Goal: Transaction & Acquisition: Purchase product/service

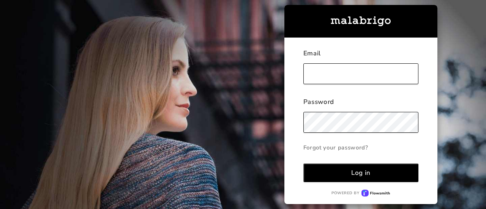
type input "[EMAIL_ADDRESS][DOMAIN_NAME]"
click at [372, 179] on button "Log in" at bounding box center [361, 173] width 115 height 19
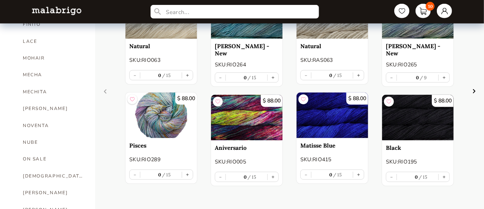
scroll to position [343, 0]
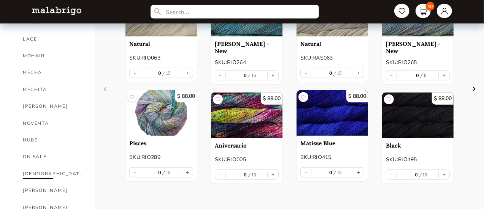
click at [27, 166] on link "[DEMOGRAPHIC_DATA]" at bounding box center [53, 174] width 61 height 17
select select "INDEX"
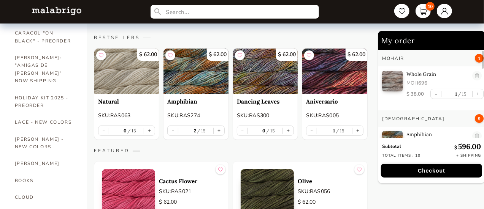
scroll to position [74, 0]
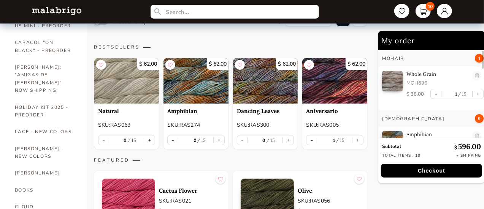
click at [152, 136] on button "+" at bounding box center [149, 140] width 11 height 9
type input "1"
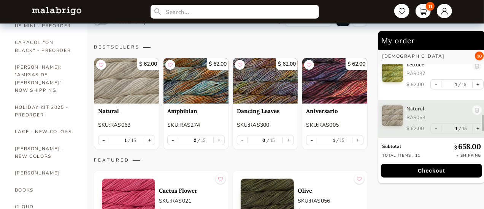
click at [148, 141] on button "+" at bounding box center [149, 140] width 11 height 9
type input "2"
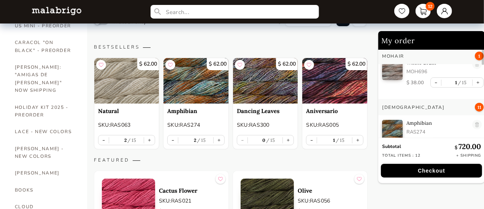
scroll to position [0, 0]
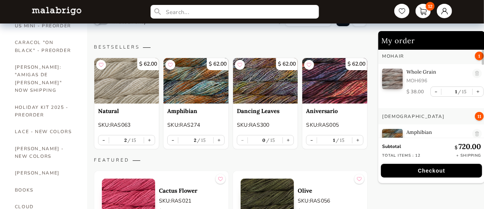
drag, startPoint x: 483, startPoint y: 123, endPoint x: 486, endPoint y: 51, distance: 72.7
click at [433, 93] on button "-" at bounding box center [436, 91] width 10 height 9
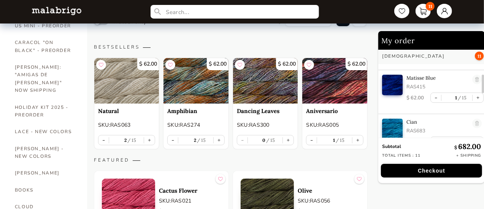
scroll to position [130, 0]
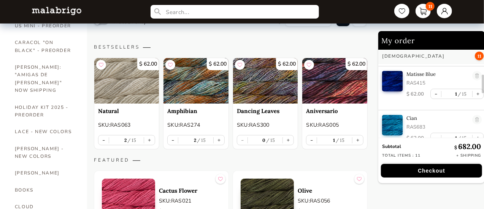
drag, startPoint x: 483, startPoint y: 63, endPoint x: 486, endPoint y: 89, distance: 25.6
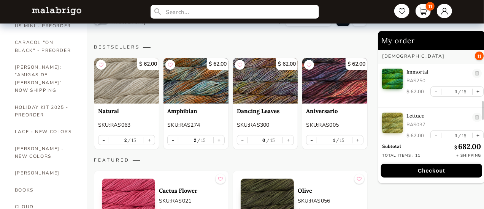
scroll to position [259, 0]
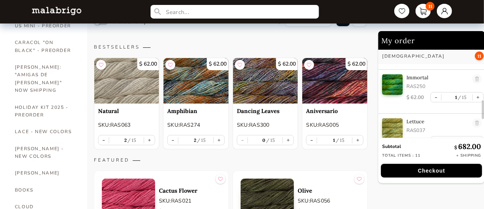
drag, startPoint x: 483, startPoint y: 88, endPoint x: 484, endPoint y: 114, distance: 25.9
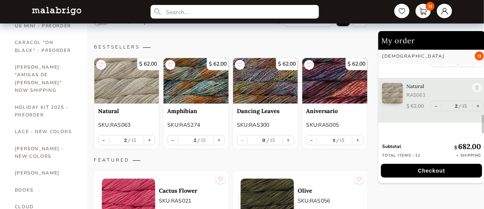
scroll to position [339, 0]
drag, startPoint x: 483, startPoint y: 114, endPoint x: 483, endPoint y: 134, distance: 19.8
click at [483, 134] on div at bounding box center [482, 126] width 2 height 19
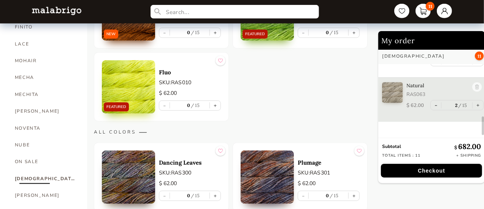
scroll to position [344, 0]
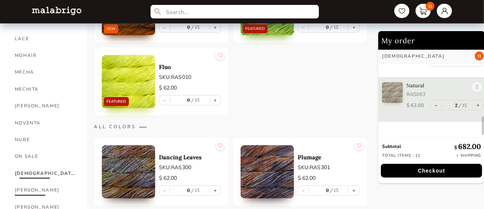
click at [21, 182] on link "[PERSON_NAME]" at bounding box center [45, 190] width 61 height 17
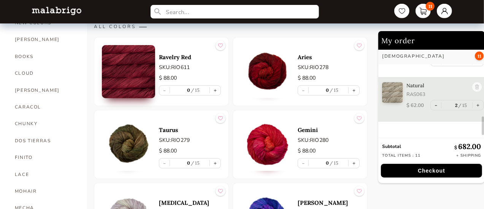
scroll to position [217, 0]
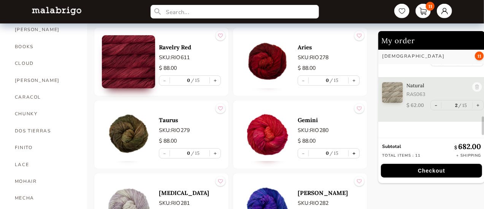
click at [350, 151] on button "+" at bounding box center [353, 153] width 11 height 9
type input "1"
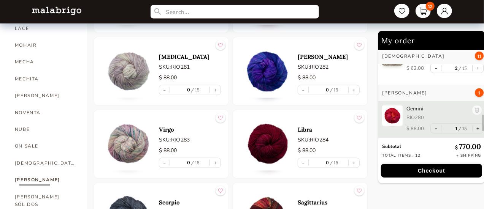
scroll to position [364, 0]
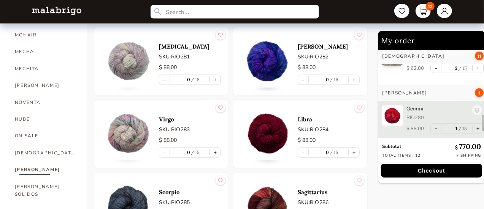
click at [215, 151] on button "+" at bounding box center [215, 152] width 11 height 9
type input "1"
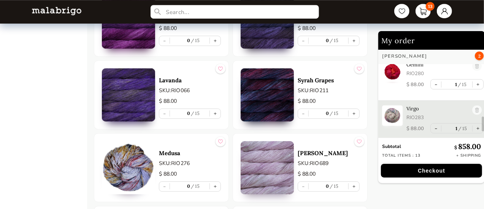
scroll to position [1143, 0]
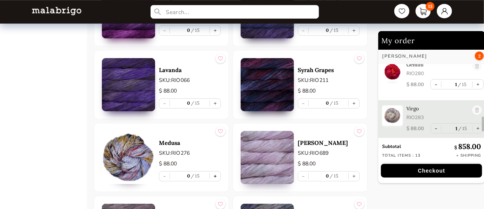
click at [213, 172] on button "+" at bounding box center [215, 176] width 11 height 9
type input "1"
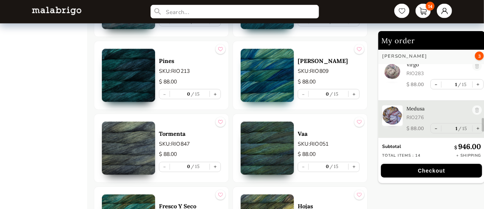
scroll to position [2033, 0]
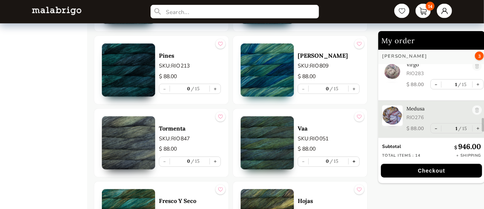
click at [353, 157] on button "+" at bounding box center [353, 161] width 11 height 9
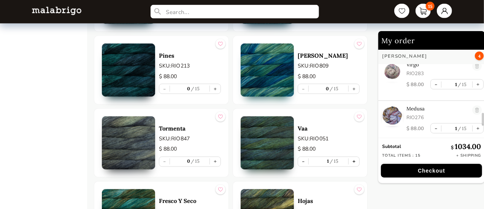
click at [353, 157] on button "+" at bounding box center [353, 161] width 11 height 9
type input "2"
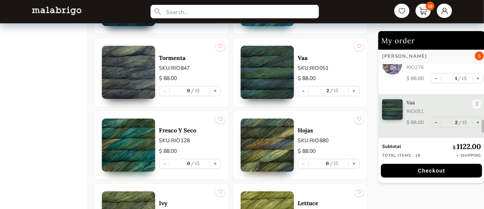
scroll to position [2114, 0]
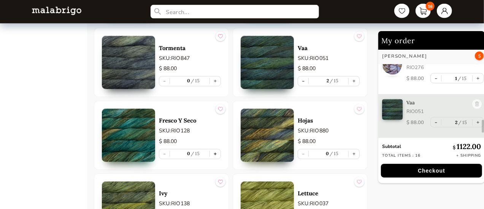
click at [214, 150] on button "+" at bounding box center [215, 154] width 11 height 9
type input "1"
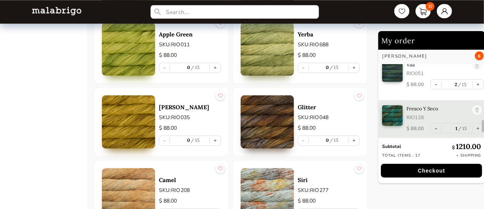
scroll to position [2448, 0]
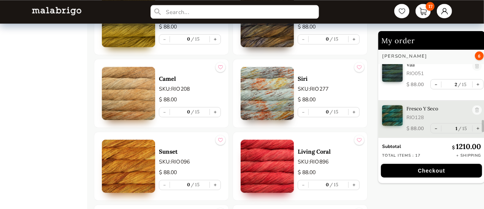
click at [355, 107] on div "- 0 15 +" at bounding box center [329, 112] width 62 height 10
click at [355, 108] on button "+" at bounding box center [353, 112] width 11 height 9
type input "1"
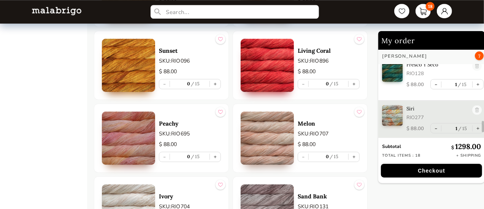
scroll to position [2559, 0]
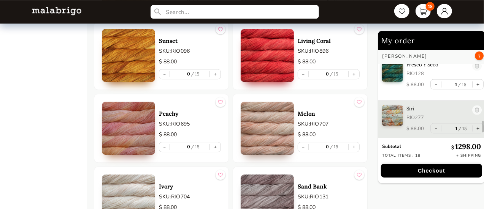
click at [215, 142] on button "+" at bounding box center [215, 146] width 11 height 9
type input "1"
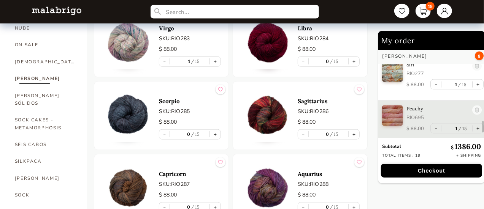
scroll to position [465, 0]
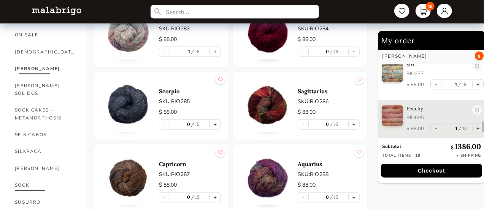
click at [21, 177] on link "SOCK" at bounding box center [45, 185] width 61 height 17
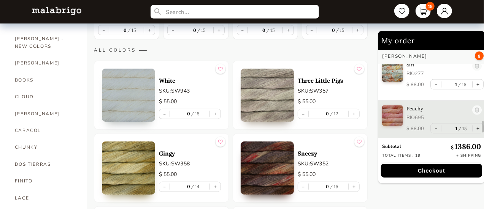
scroll to position [168, 0]
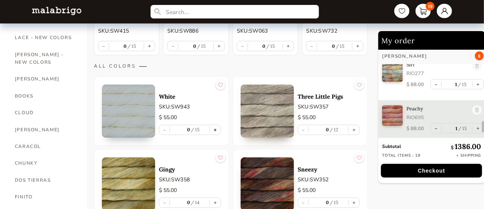
click at [216, 128] on button "+" at bounding box center [215, 129] width 11 height 9
type input "1"
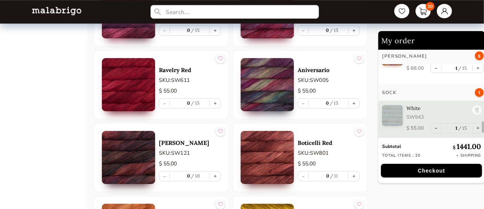
scroll to position [1147, 0]
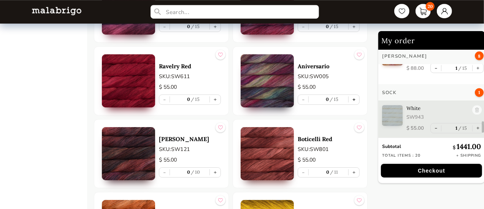
click at [355, 97] on button "+" at bounding box center [353, 99] width 11 height 9
type input "1"
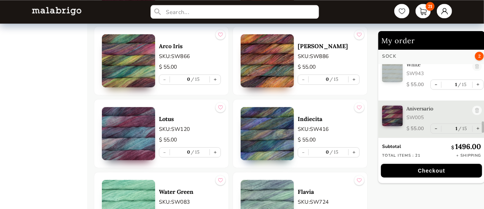
scroll to position [2411, 0]
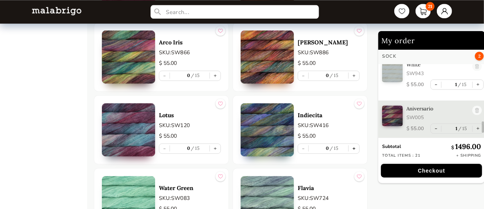
click at [352, 144] on button "+" at bounding box center [353, 148] width 11 height 9
type input "1"
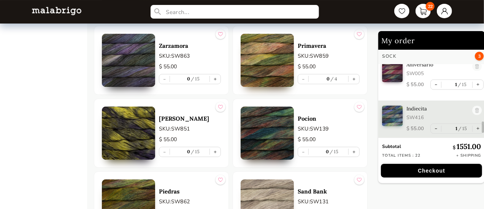
scroll to position [2850, 0]
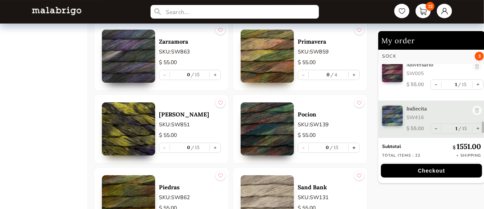
click at [354, 143] on button "+" at bounding box center [353, 147] width 11 height 9
type input "1"
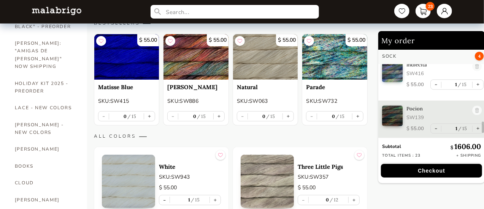
scroll to position [106, 0]
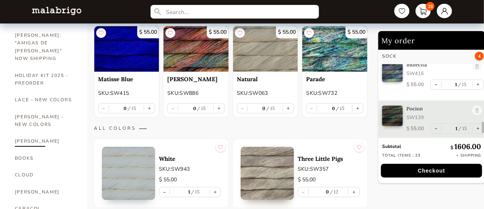
click at [19, 133] on link "[PERSON_NAME]" at bounding box center [45, 141] width 61 height 17
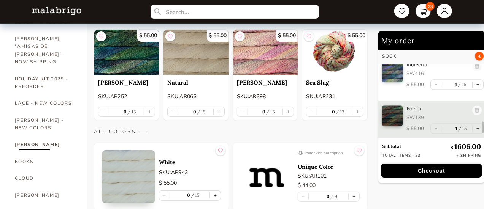
scroll to position [120, 0]
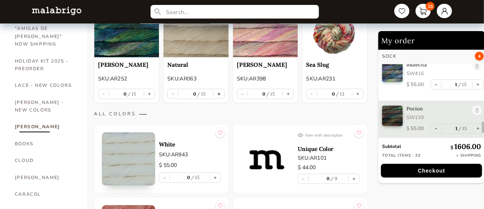
click at [220, 96] on button "+" at bounding box center [219, 93] width 11 height 9
type input "1"
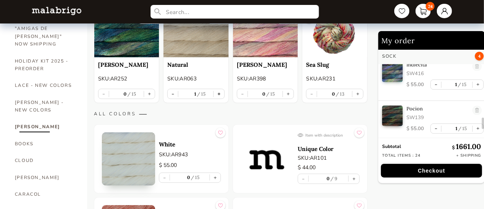
scroll to position [0, 0]
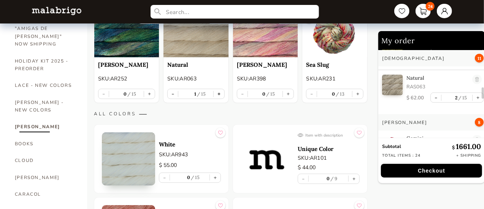
click at [220, 96] on button "+" at bounding box center [219, 93] width 11 height 9
type input "2"
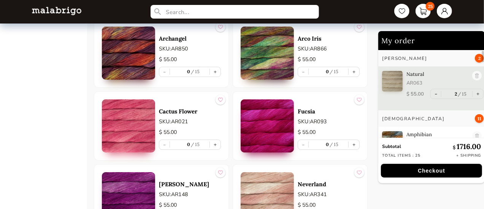
scroll to position [1471, 0]
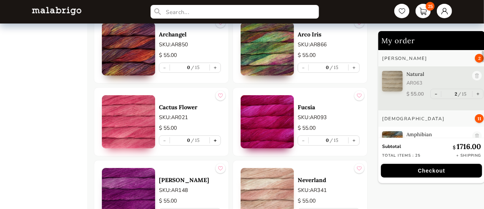
click at [215, 137] on button "+" at bounding box center [215, 140] width 11 height 9
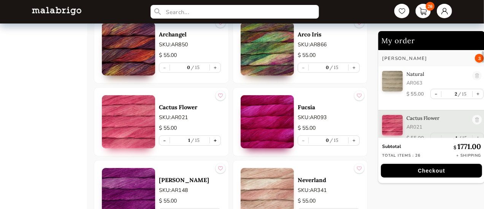
scroll to position [2, 0]
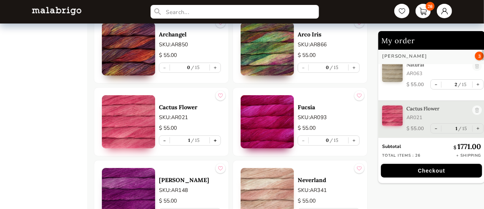
click at [215, 137] on button "+" at bounding box center [215, 140] width 11 height 9
type input "2"
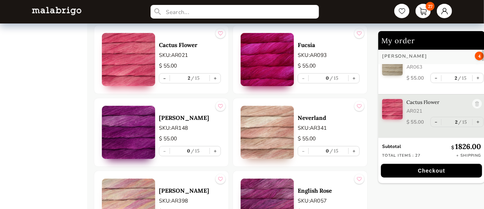
scroll to position [1537, 0]
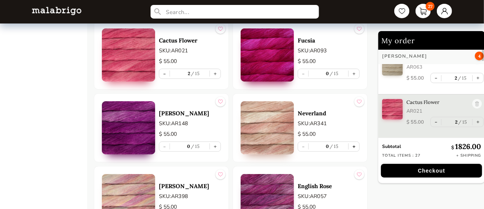
click at [355, 142] on button "+" at bounding box center [353, 146] width 11 height 9
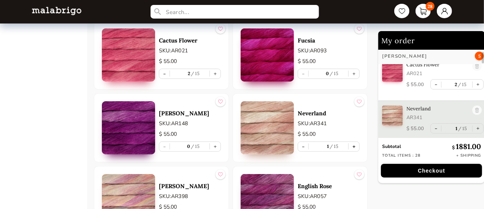
click at [355, 142] on button "+" at bounding box center [353, 146] width 11 height 9
type input "2"
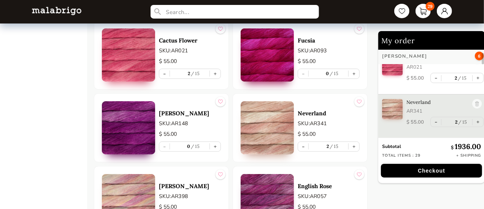
scroll to position [545, 0]
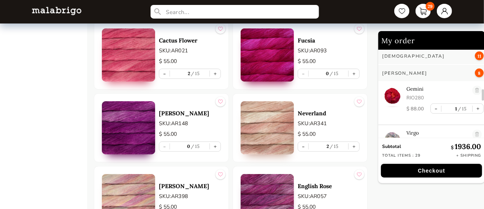
drag, startPoint x: 483, startPoint y: 95, endPoint x: 483, endPoint y: 105, distance: 10.6
click at [483, 105] on div at bounding box center [482, 92] width 2 height 86
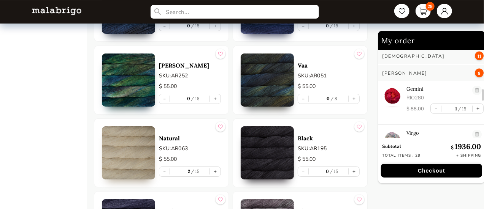
scroll to position [2839, 0]
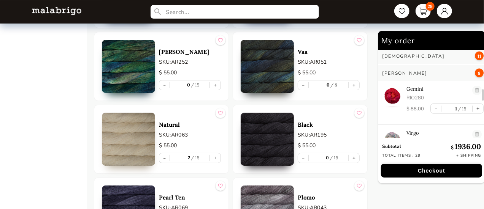
click at [353, 154] on button "+" at bounding box center [353, 158] width 11 height 9
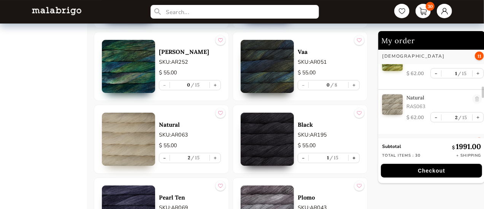
click at [353, 154] on button "+" at bounding box center [353, 158] width 11 height 9
type input "2"
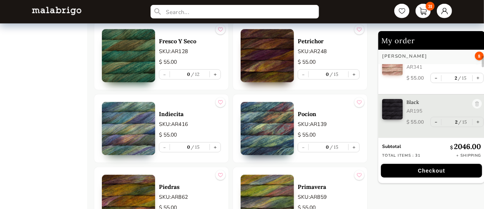
scroll to position [3292, 0]
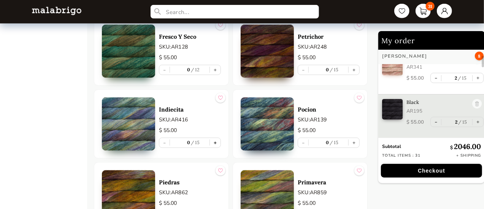
click at [215, 138] on button "+" at bounding box center [215, 142] width 11 height 9
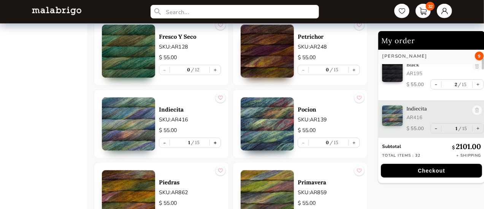
click at [215, 138] on button "+" at bounding box center [215, 142] width 11 height 9
type input "2"
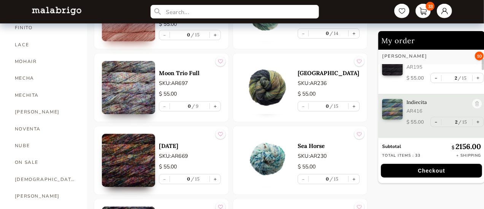
scroll to position [324, 0]
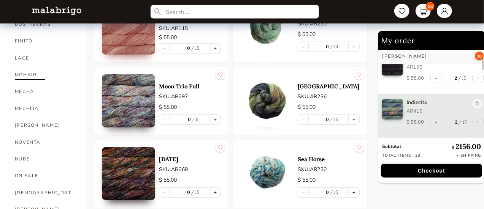
click at [21, 66] on link "MOHAIR" at bounding box center [45, 74] width 61 height 17
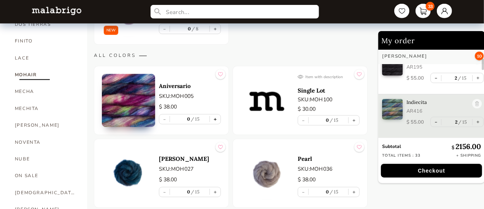
click at [214, 118] on button "+" at bounding box center [215, 119] width 11 height 9
type input "1"
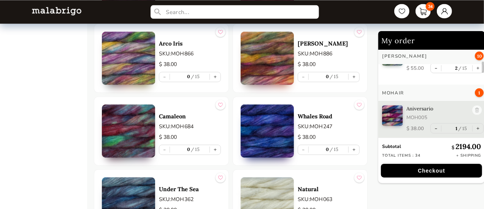
scroll to position [735, 0]
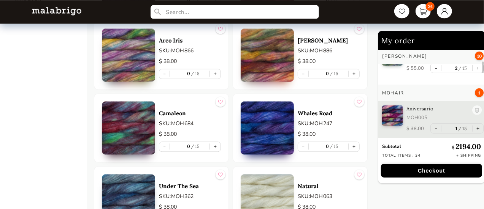
click at [355, 73] on button "+" at bounding box center [353, 73] width 11 height 9
type input "1"
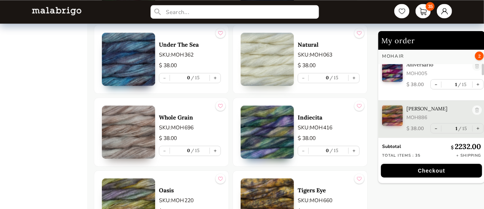
scroll to position [880, 0]
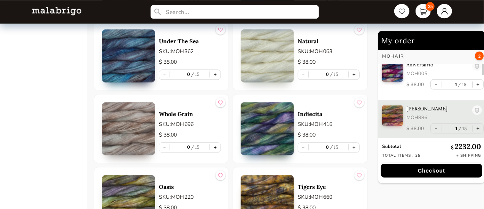
click at [215, 144] on button "+" at bounding box center [215, 147] width 11 height 9
type input "1"
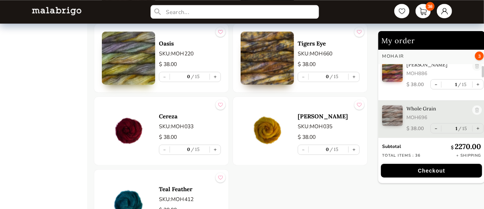
scroll to position [1026, 0]
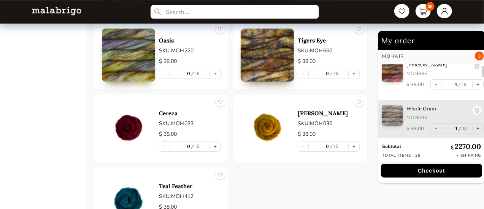
click at [353, 70] on button "+" at bounding box center [353, 73] width 11 height 9
type input "1"
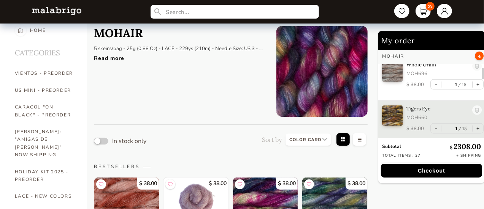
scroll to position [0, 0]
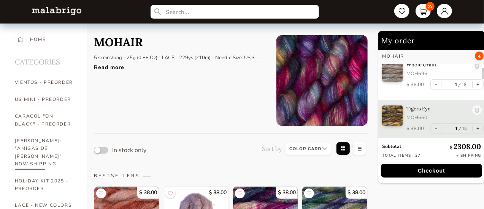
click at [32, 145] on link "[PERSON_NAME]: "AMIGAS DE [PERSON_NAME]" NOW SHIPPING" at bounding box center [45, 153] width 61 height 40
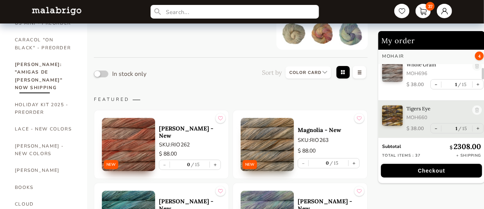
scroll to position [72, 0]
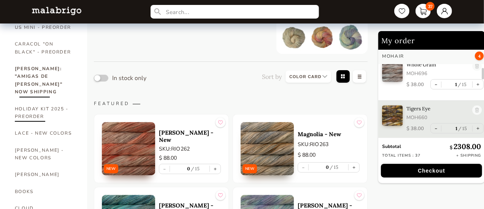
click at [24, 102] on link "HOLIDAY KIT 2025 - PREORDER" at bounding box center [45, 113] width 61 height 25
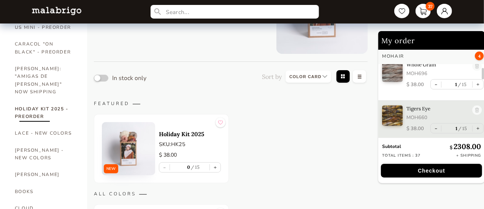
click at [132, 150] on img at bounding box center [128, 148] width 53 height 53
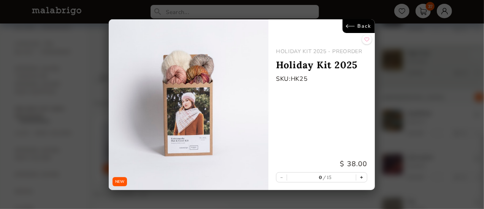
click at [362, 177] on button "+" at bounding box center [361, 177] width 11 height 9
type input "1"
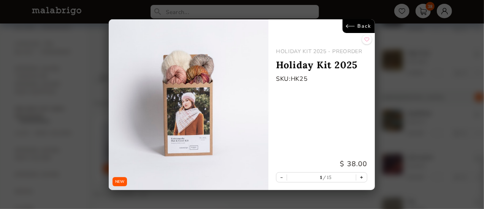
click at [362, 177] on button "+" at bounding box center [361, 177] width 11 height 9
type input "2"
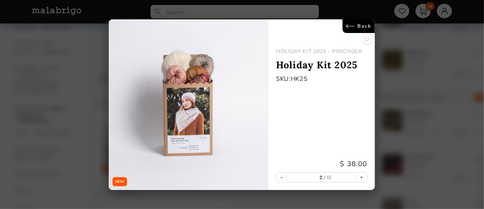
click at [350, 26] on link "Back" at bounding box center [359, 26] width 32 height 14
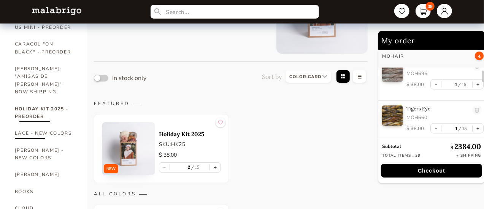
click at [20, 126] on link "LACE - NEW COLORS" at bounding box center [45, 133] width 61 height 17
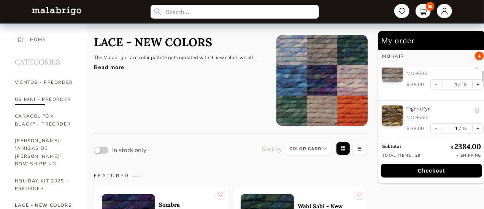
click at [35, 100] on link "US MINI - PREORDER" at bounding box center [45, 99] width 61 height 17
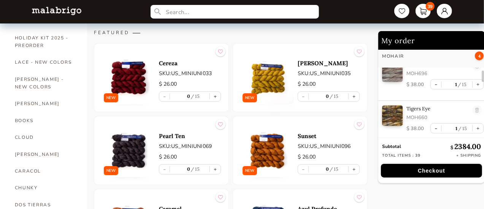
scroll to position [146, 0]
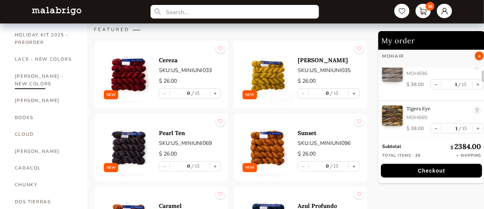
click at [43, 69] on link "[PERSON_NAME] - NEW COLORS" at bounding box center [45, 80] width 61 height 25
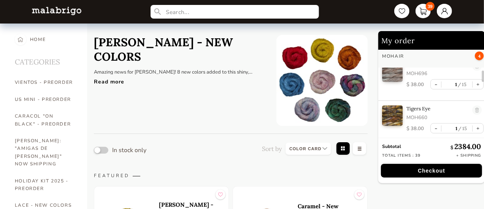
click at [110, 74] on div "Read more" at bounding box center [179, 79] width 171 height 11
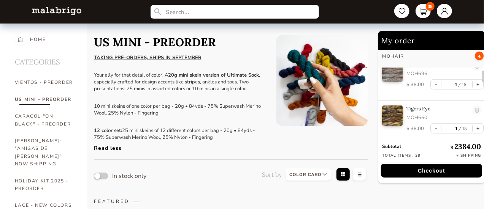
scroll to position [146, 0]
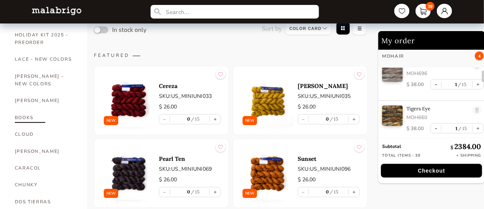
click at [24, 109] on link "BOOKS" at bounding box center [45, 117] width 61 height 17
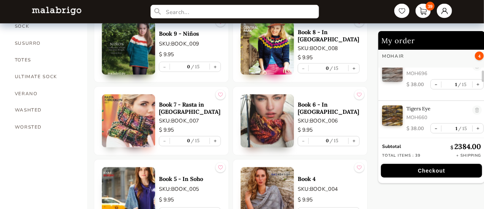
scroll to position [656, 0]
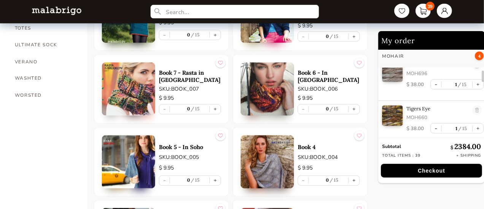
click at [436, 171] on button "Checkout" at bounding box center [431, 171] width 101 height 14
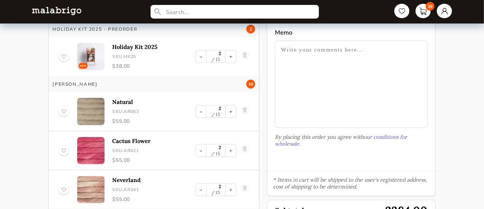
scroll to position [41, 0]
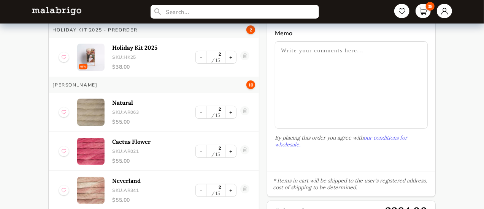
click at [283, 51] on textarea at bounding box center [351, 84] width 152 height 87
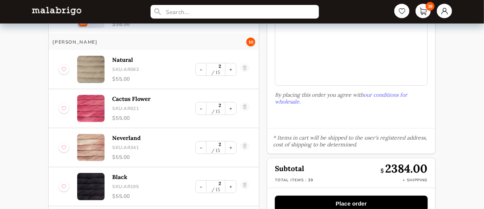
scroll to position [102, 0]
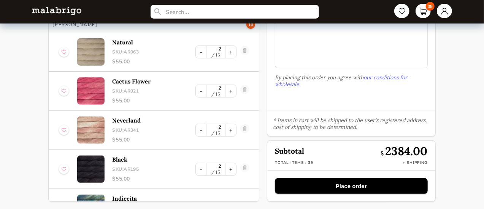
type textarea "please place on order Sock color [PERSON_NAME] 736"
click at [341, 188] on button "Place order" at bounding box center [351, 187] width 152 height 16
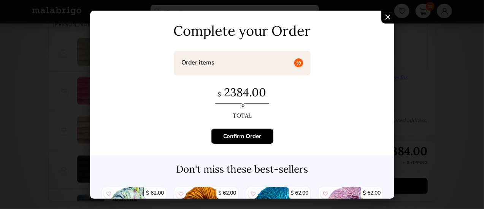
click at [227, 136] on div "Confirm Order" at bounding box center [242, 137] width 38 height 8
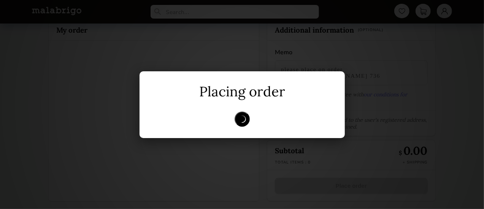
scroll to position [21, 0]
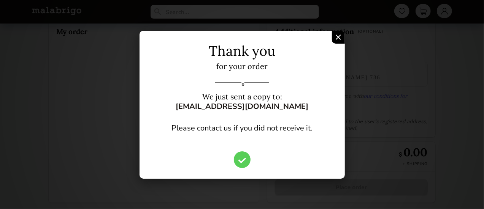
click at [339, 36] on img "Confirm Order" at bounding box center [338, 37] width 5 height 5
